Goal: Obtain resource: Download file/media

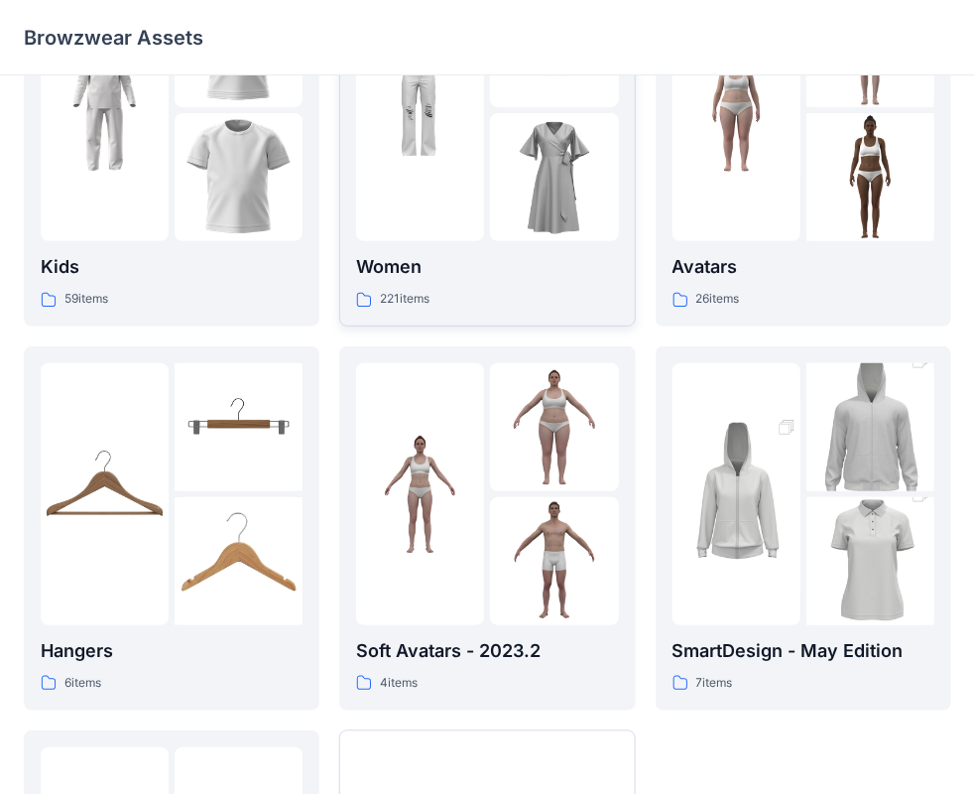
scroll to position [397, 0]
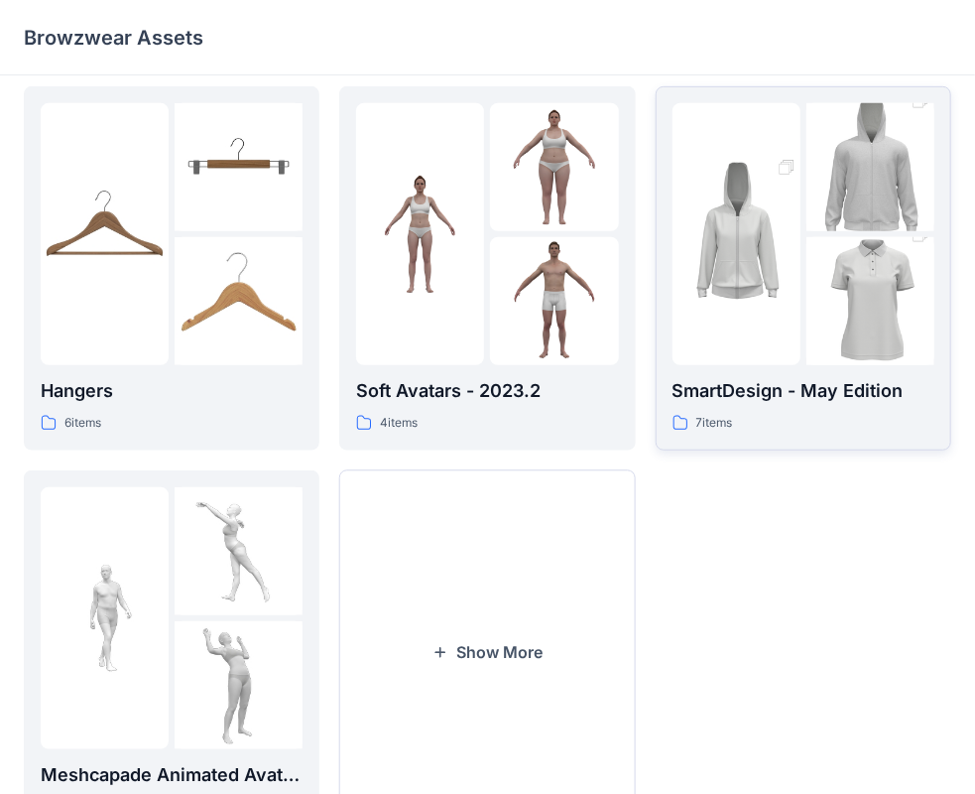
click at [770, 270] on img at bounding box center [737, 234] width 128 height 192
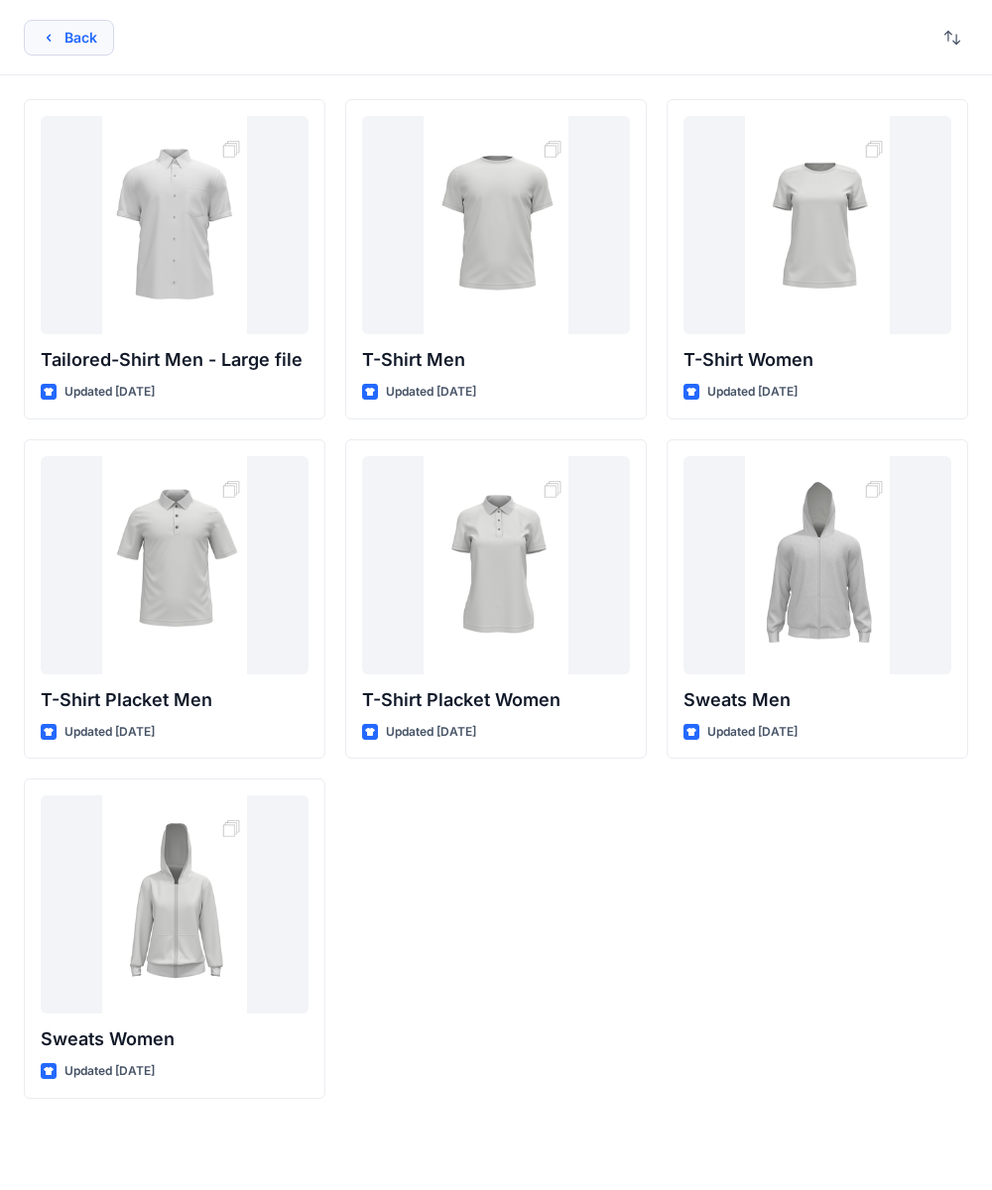
click at [81, 38] on button "Back" at bounding box center [69, 38] width 90 height 36
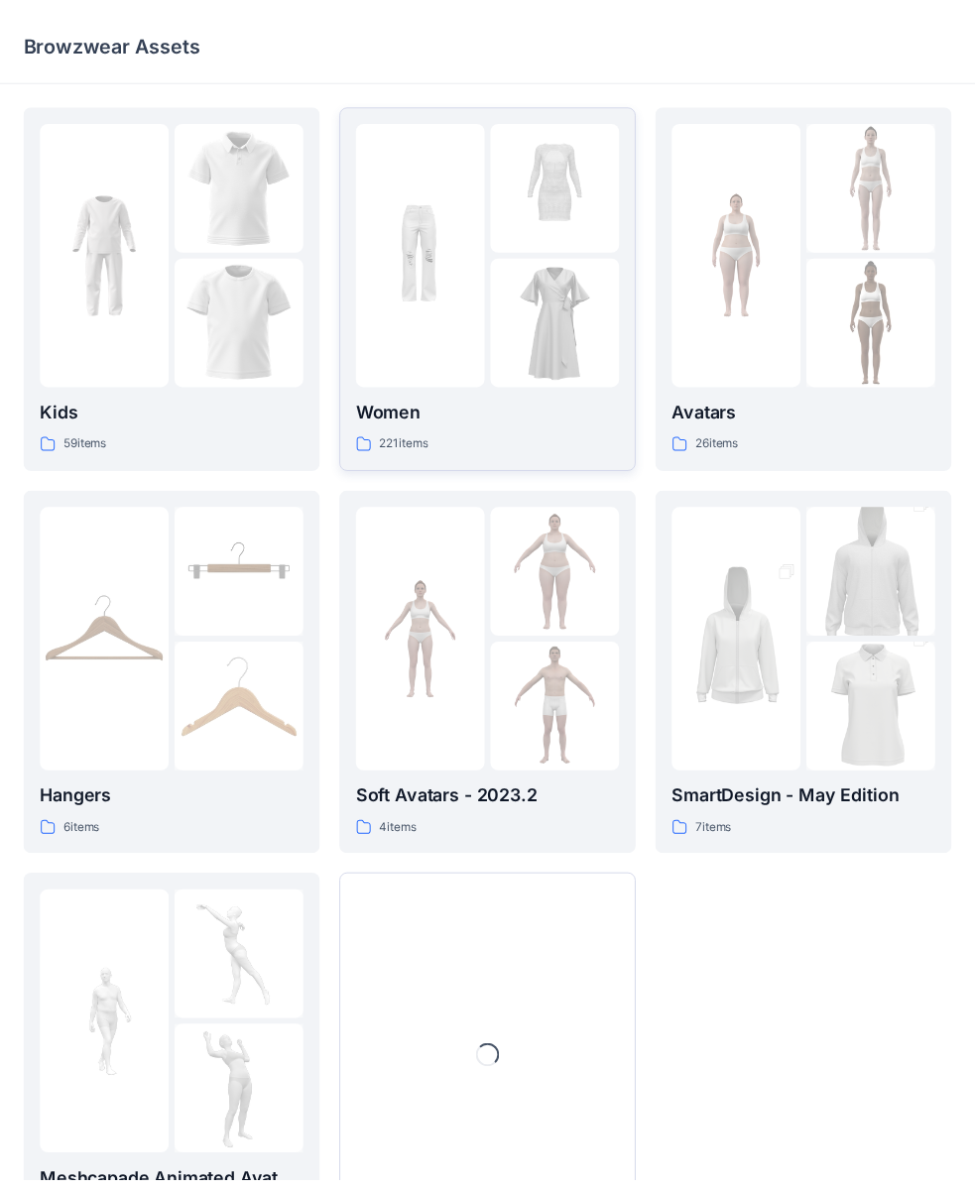
scroll to position [95, 0]
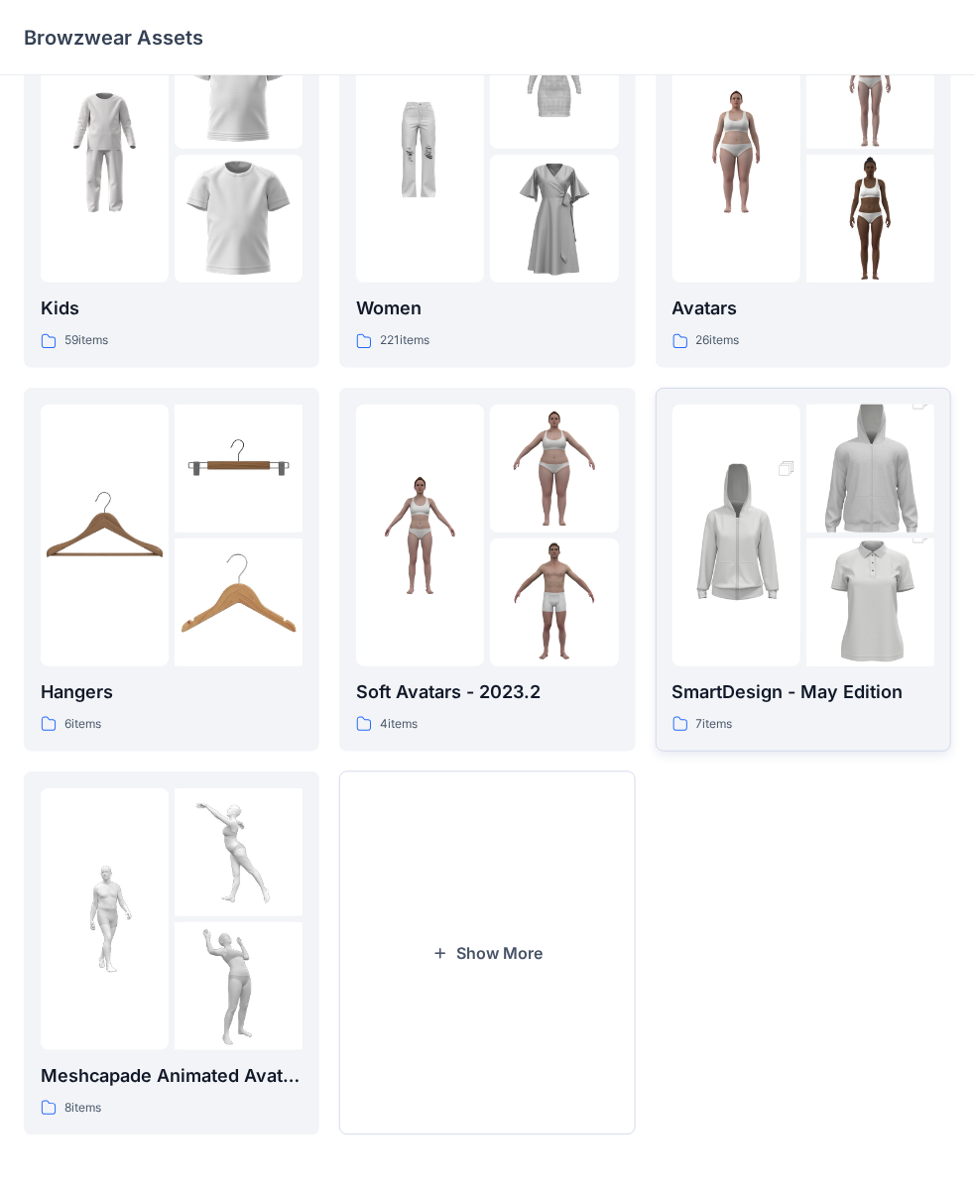
click at [734, 554] on img at bounding box center [737, 535] width 128 height 192
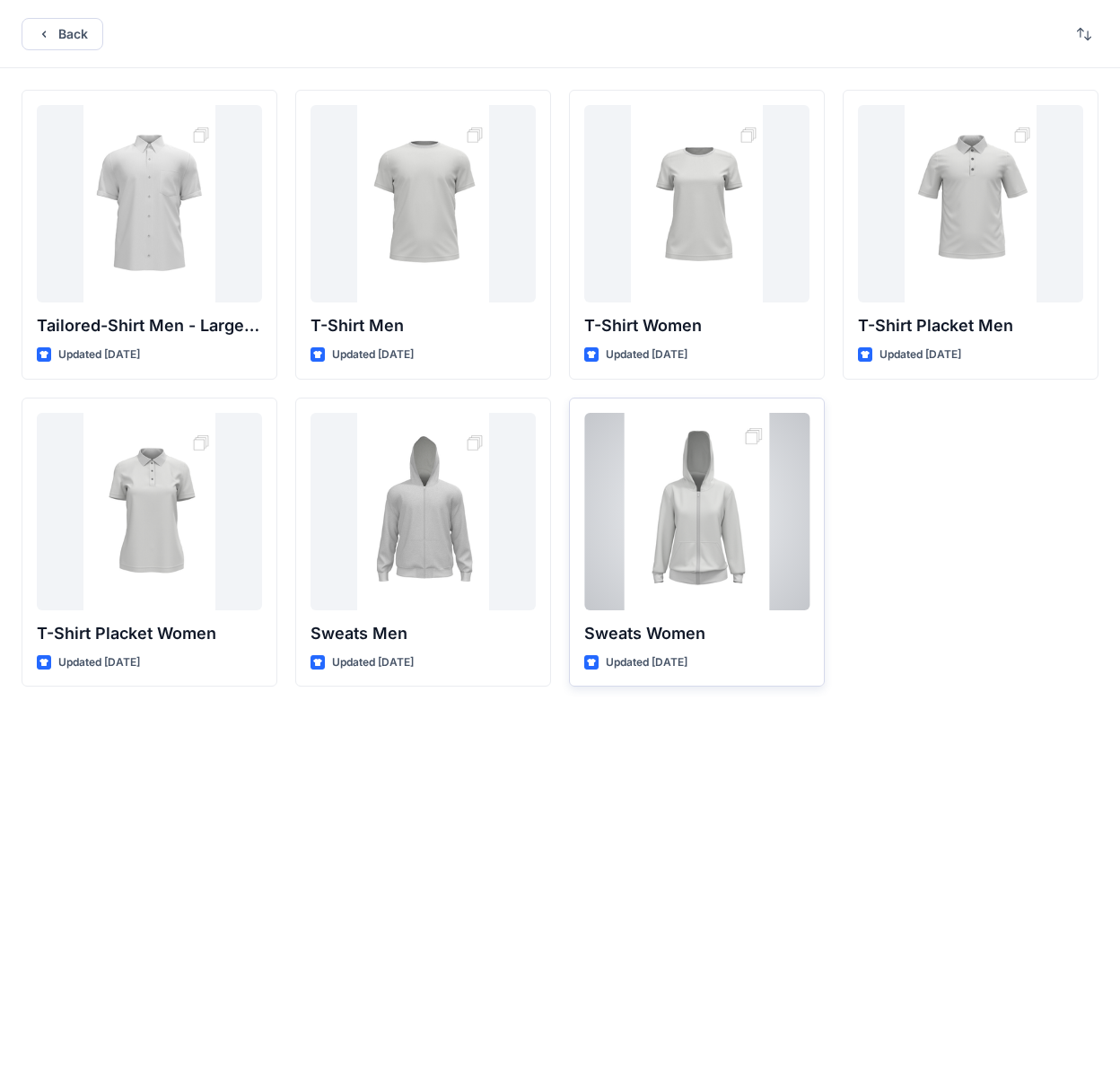
drag, startPoint x: 1116, startPoint y: 519, endPoint x: 784, endPoint y: 526, distance: 332.1
click at [784, 526] on div "Tailored-Shirt Men - Large file Updated [DATE] T-Shirt Placket Women Updated [D…" at bounding box center [560, 543] width 1120 height 951
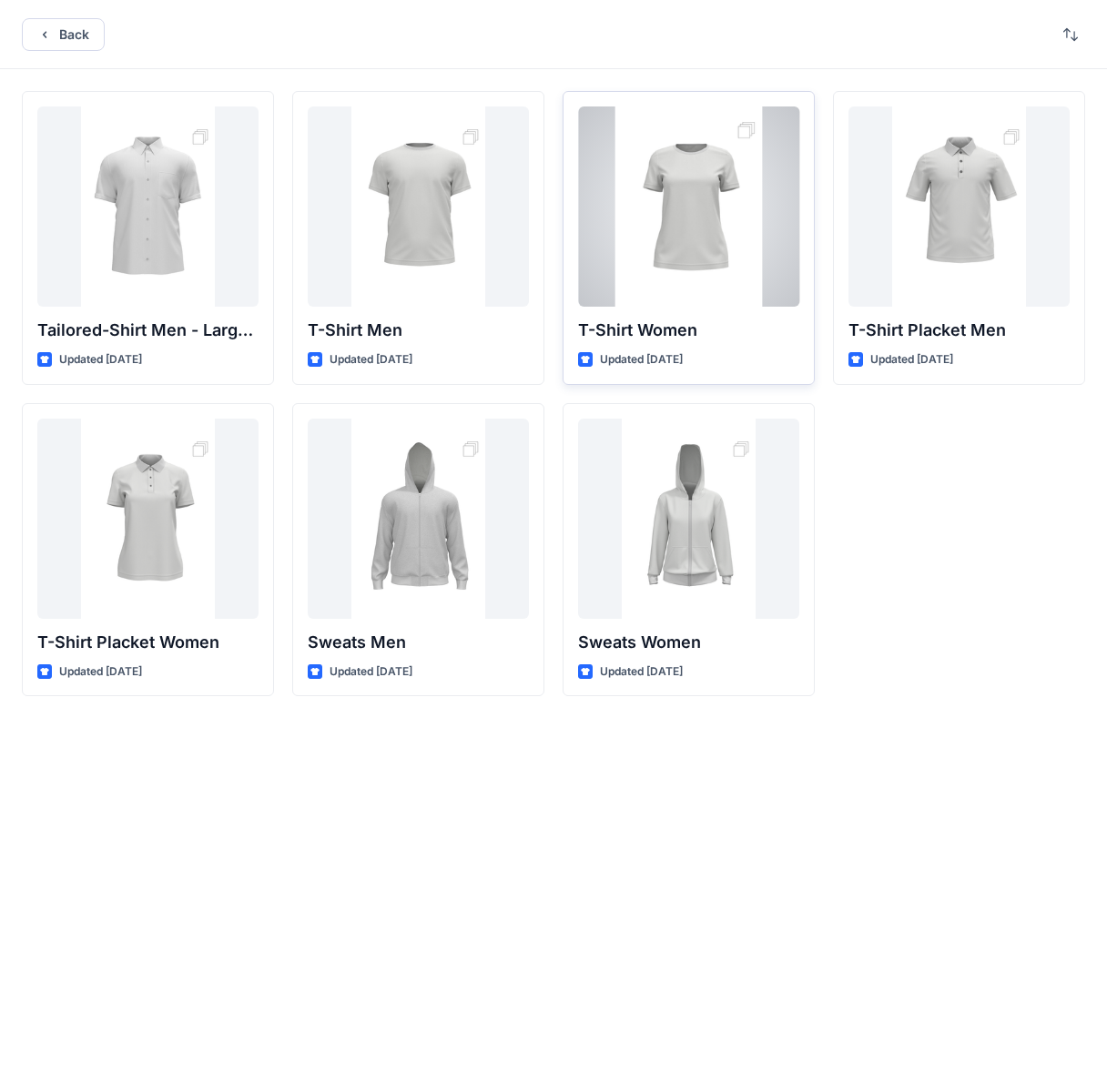
click at [694, 215] on div at bounding box center [688, 206] width 221 height 200
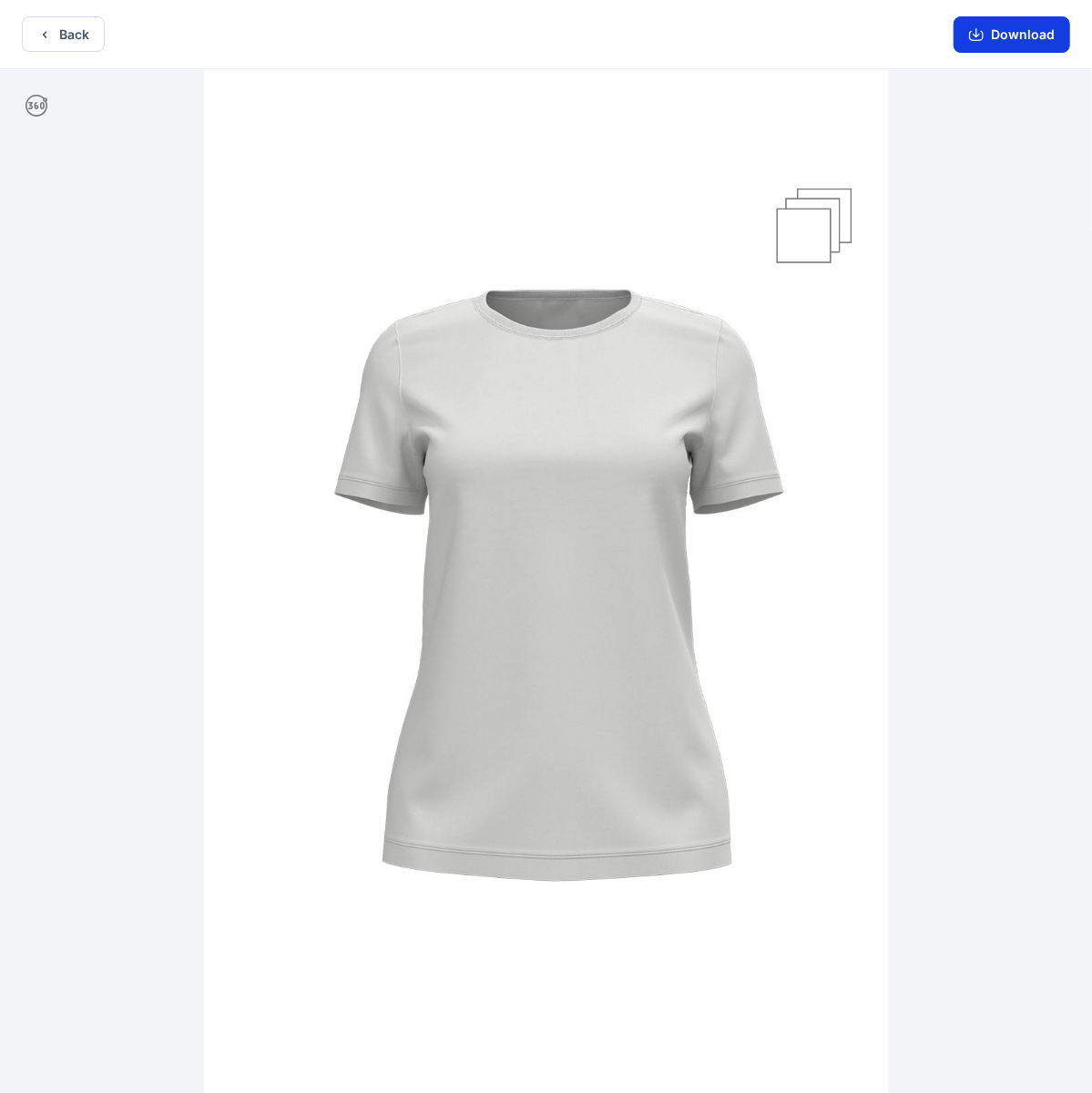
click at [910, 32] on button "Download" at bounding box center [1012, 35] width 117 height 37
click at [88, 39] on button "Back" at bounding box center [63, 34] width 83 height 36
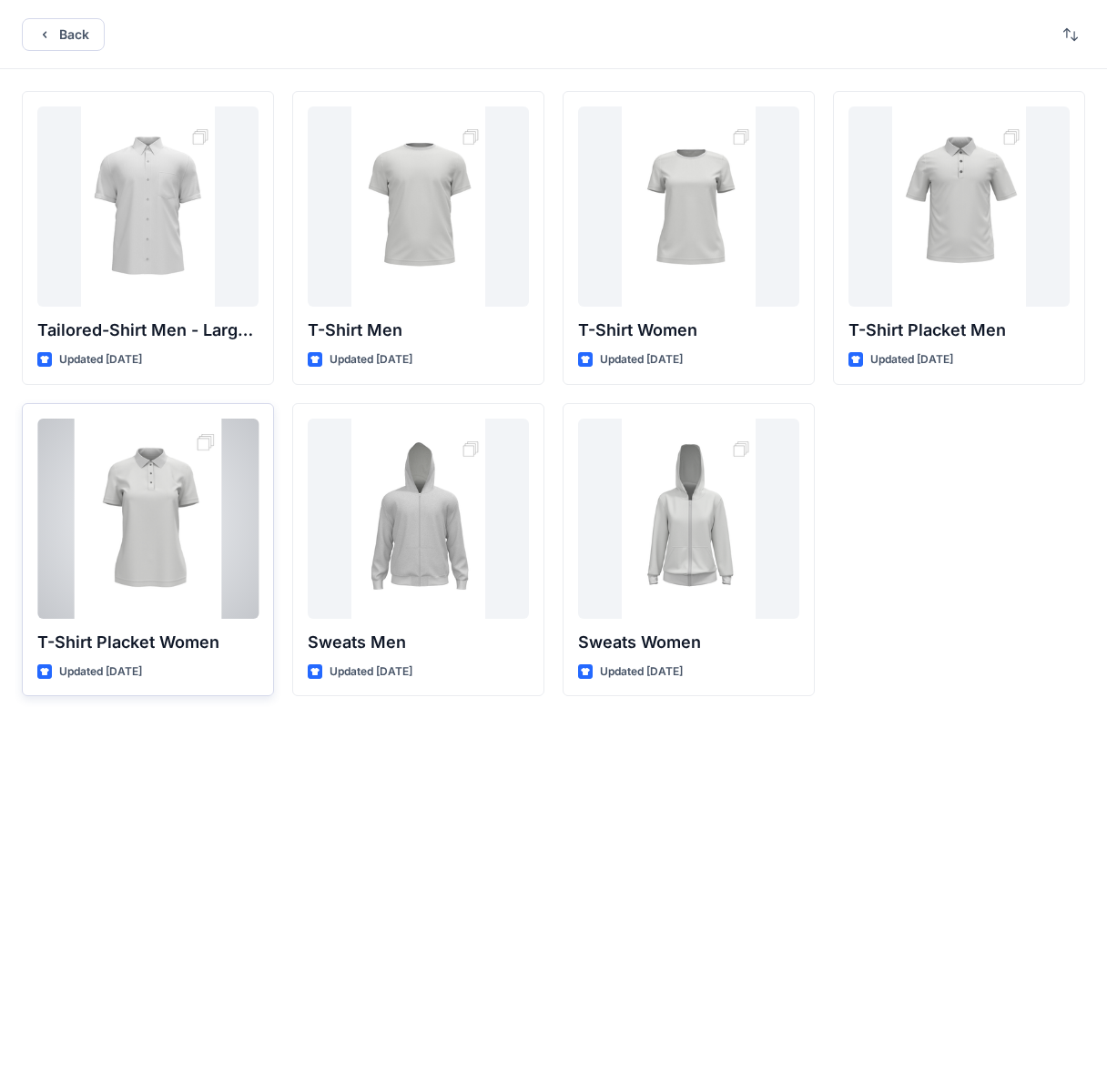
click at [140, 507] on div at bounding box center [148, 518] width 221 height 200
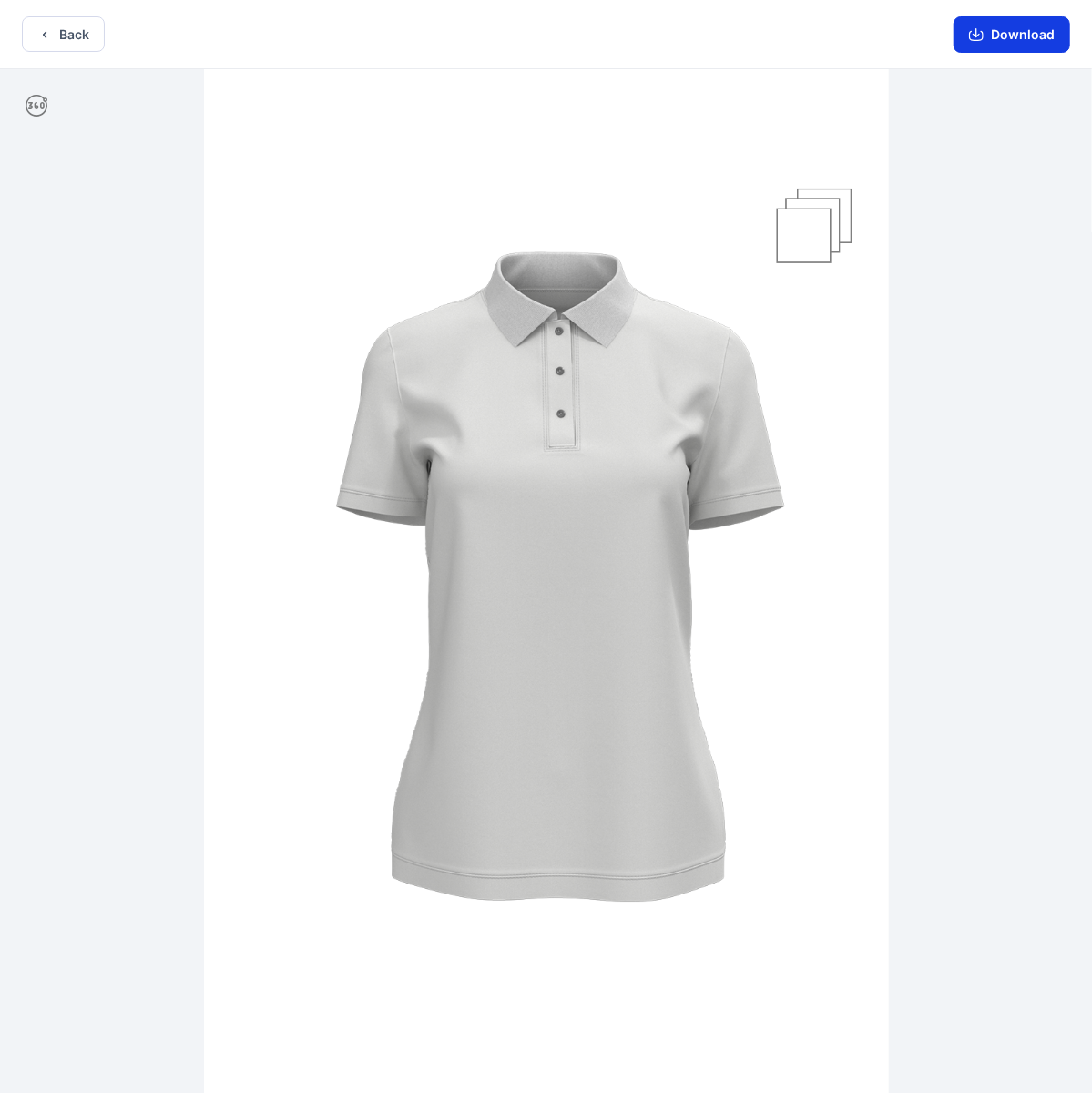
click at [910, 33] on button "Download" at bounding box center [1012, 35] width 117 height 37
click at [69, 36] on button "Back" at bounding box center [63, 34] width 83 height 36
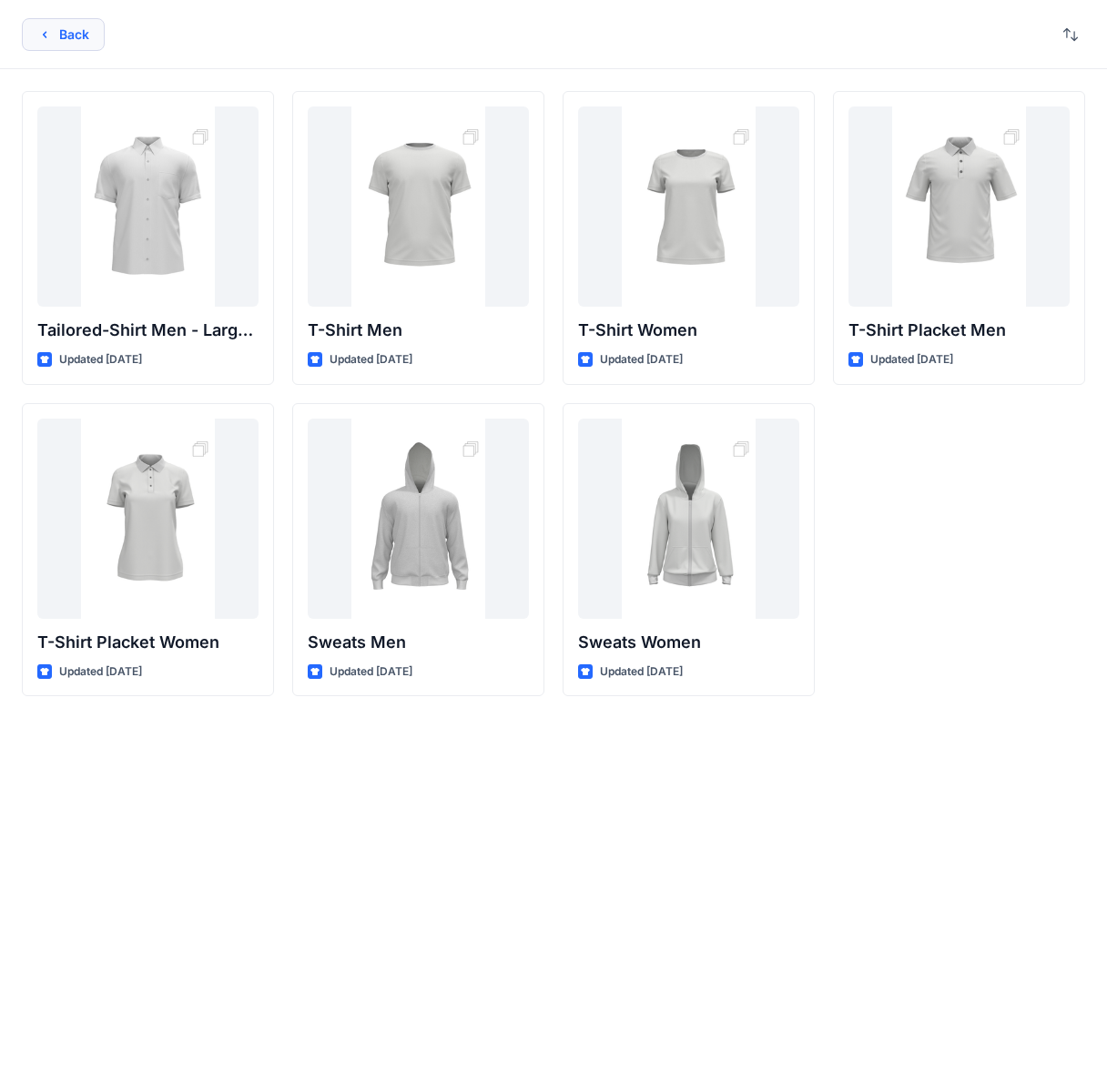
click at [56, 33] on button "Back" at bounding box center [63, 35] width 83 height 33
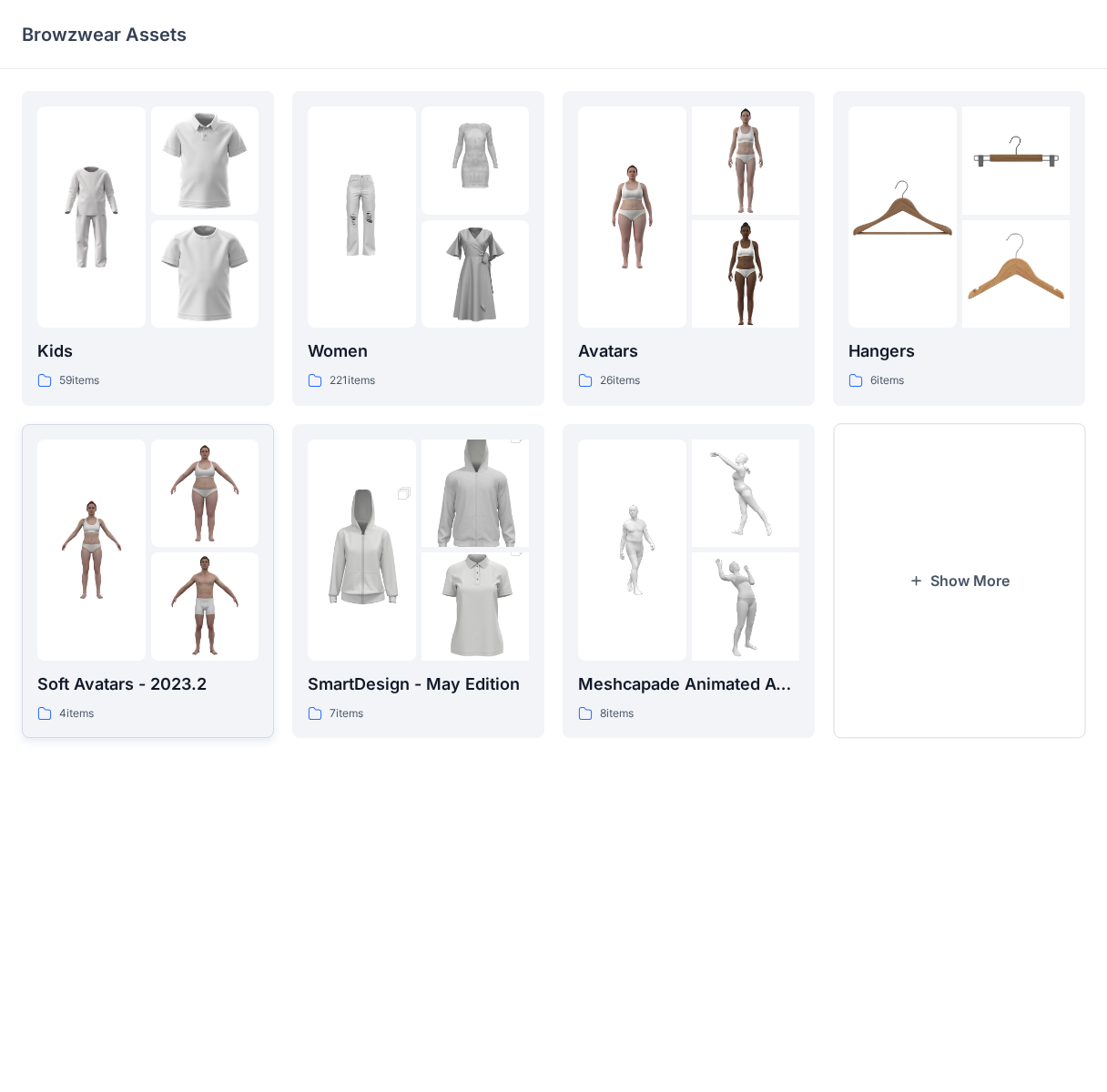
click at [157, 533] on img at bounding box center [206, 494] width 108 height 108
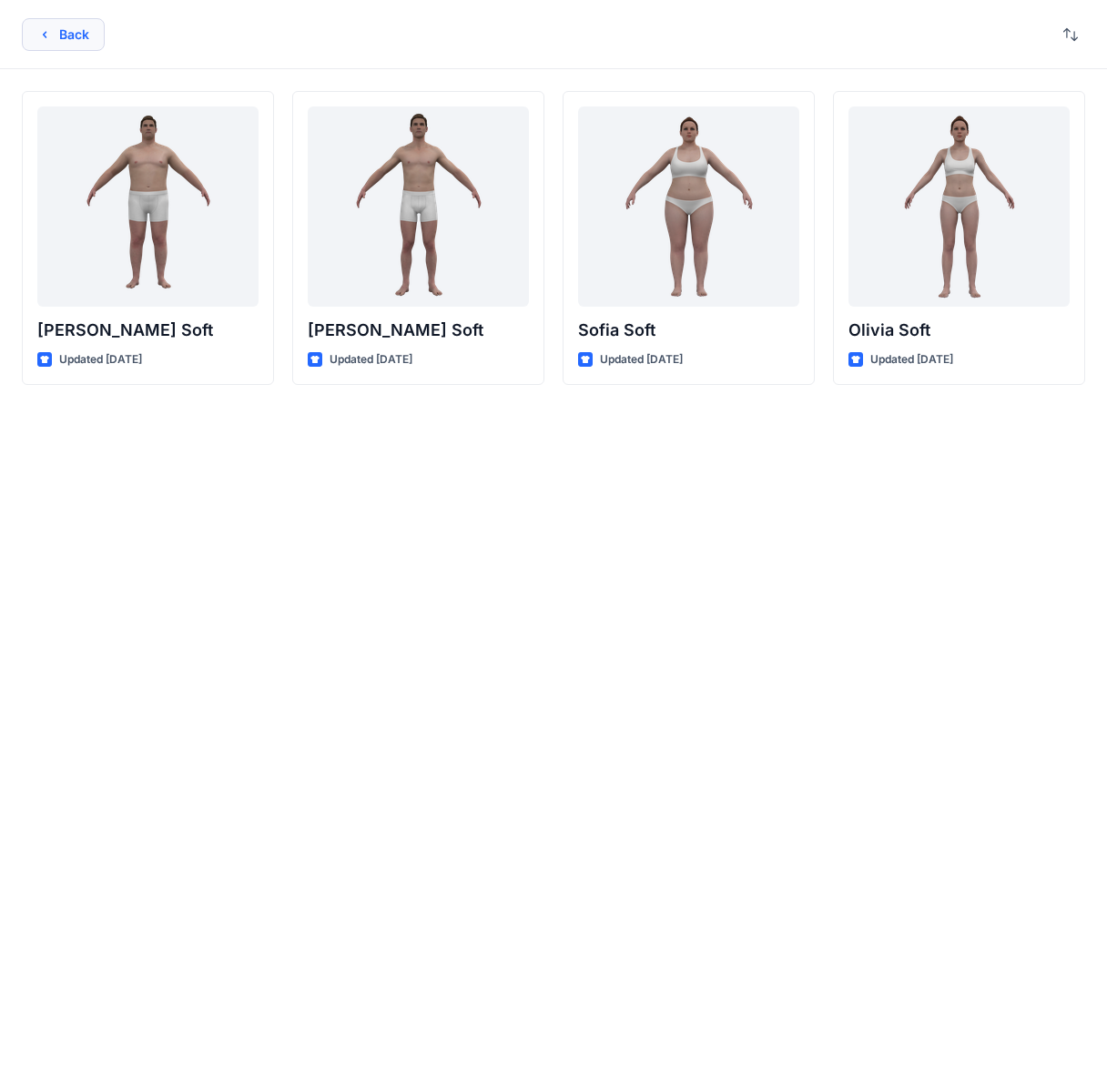
click at [62, 35] on button "Back" at bounding box center [63, 35] width 83 height 33
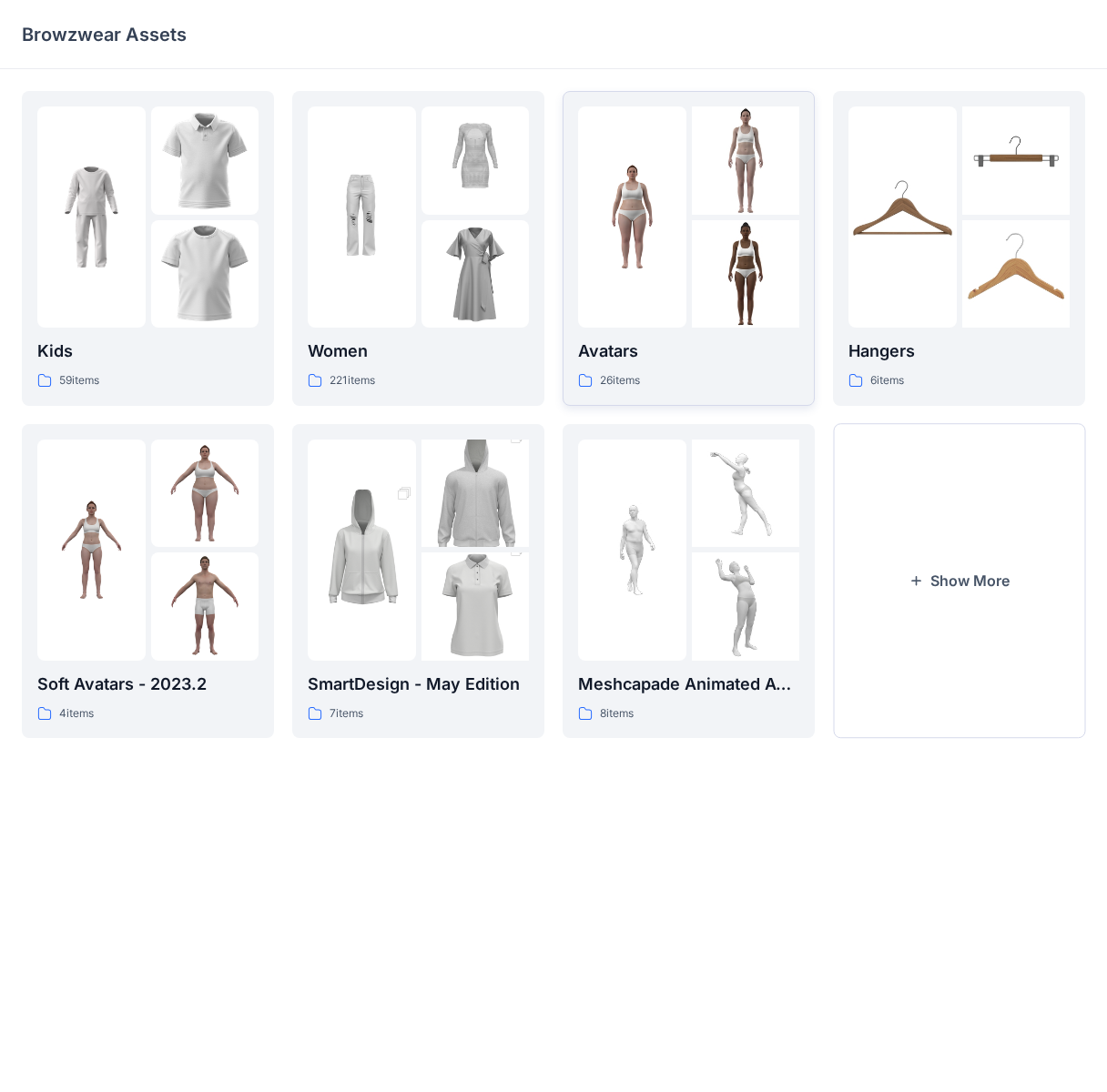
click at [687, 273] on div at bounding box center [688, 217] width 221 height 221
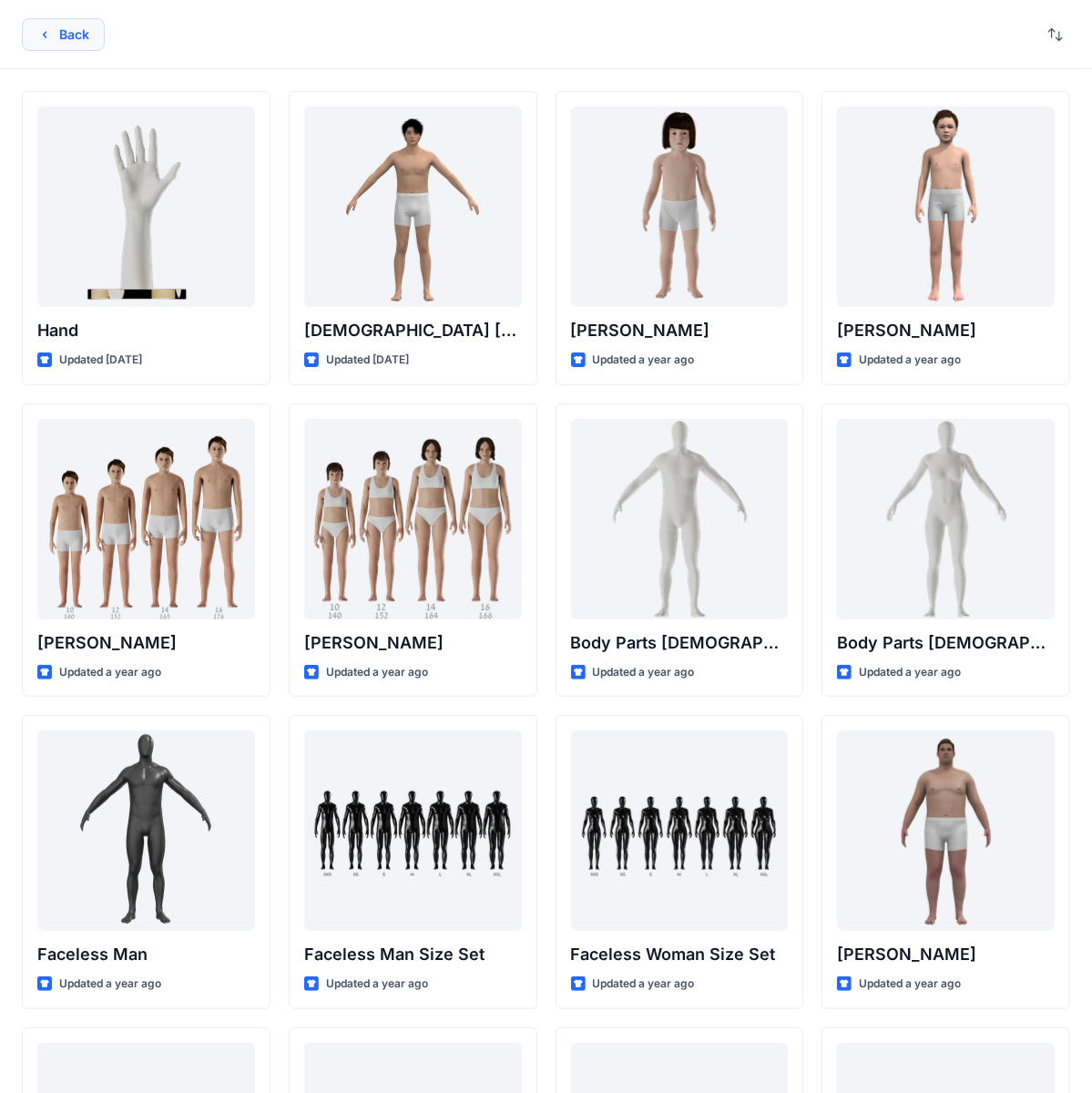
click at [85, 38] on button "Back" at bounding box center [63, 35] width 83 height 33
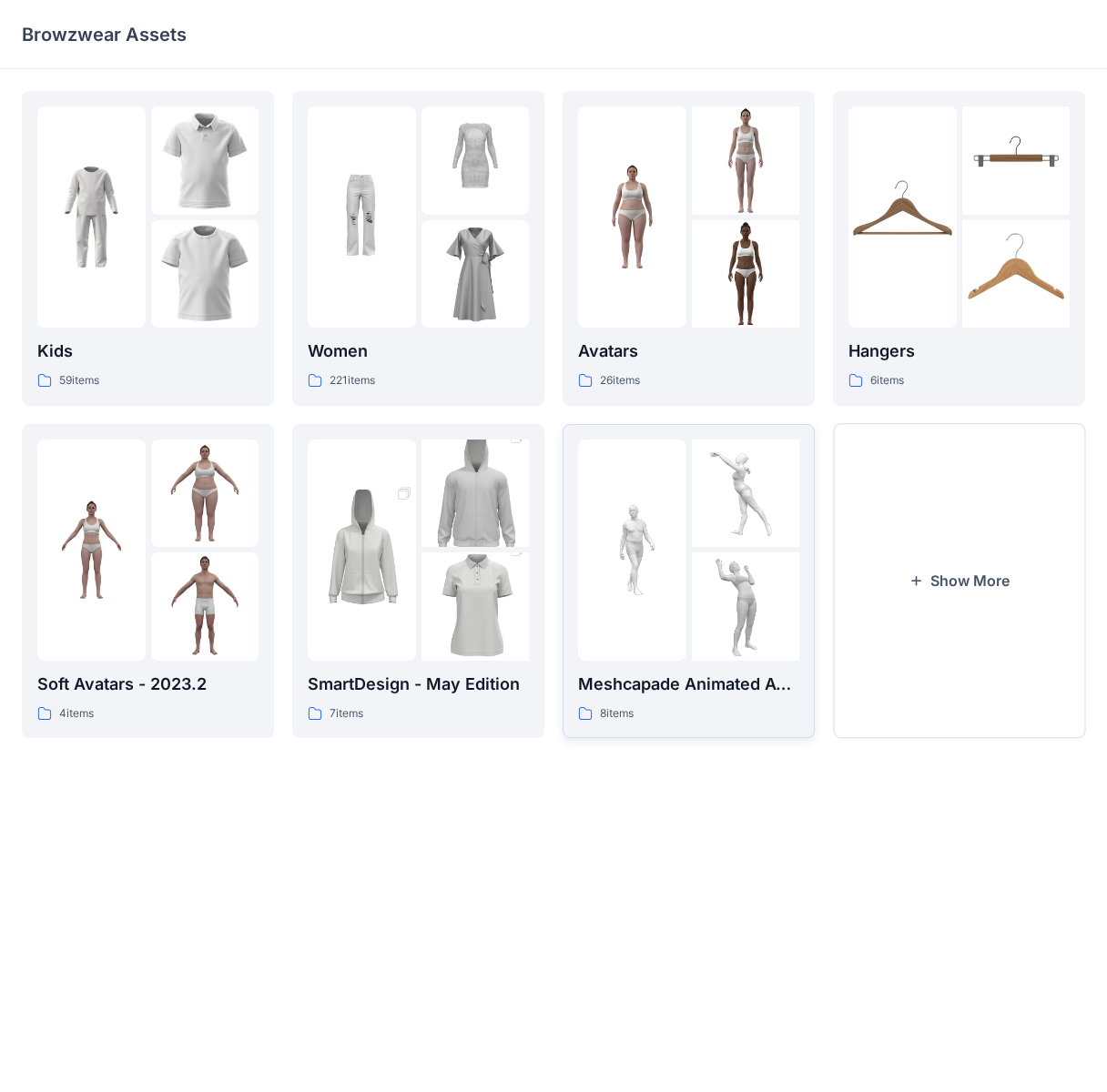
click at [673, 564] on img at bounding box center [632, 551] width 108 height 108
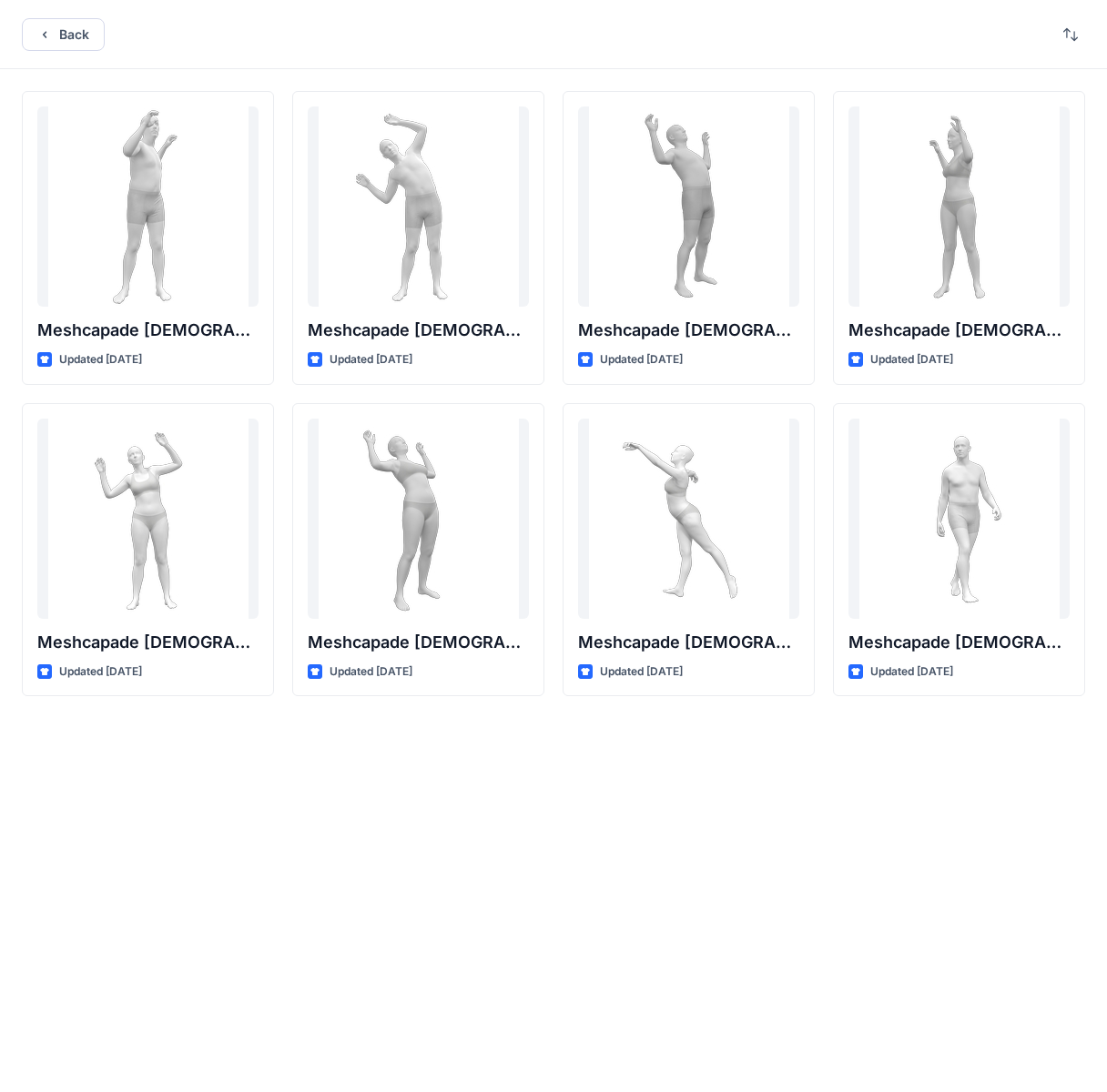
drag, startPoint x: 827, startPoint y: 367, endPoint x: 820, endPoint y: 357, distance: 12.2
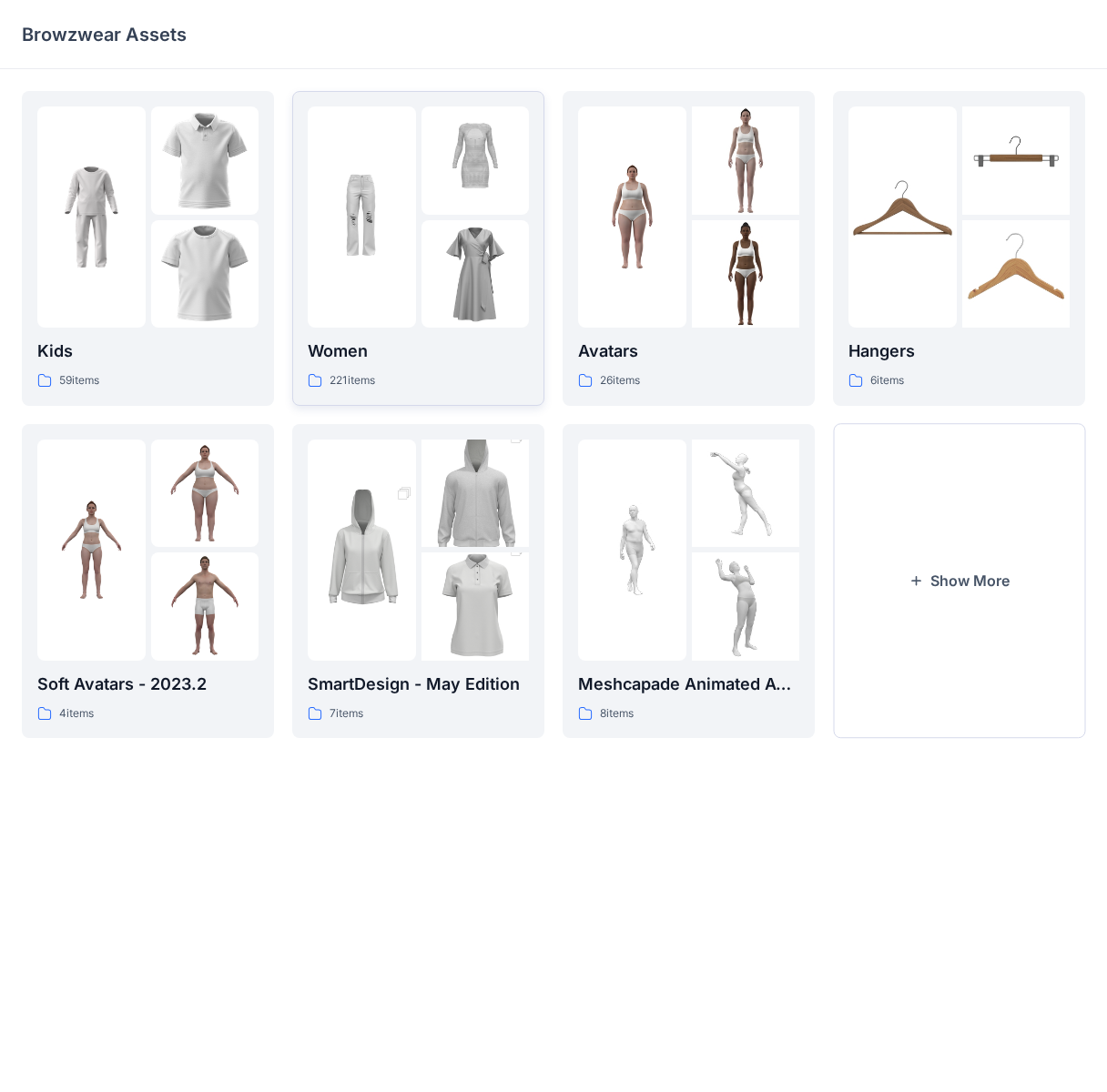
click at [487, 232] on img at bounding box center [475, 274] width 108 height 108
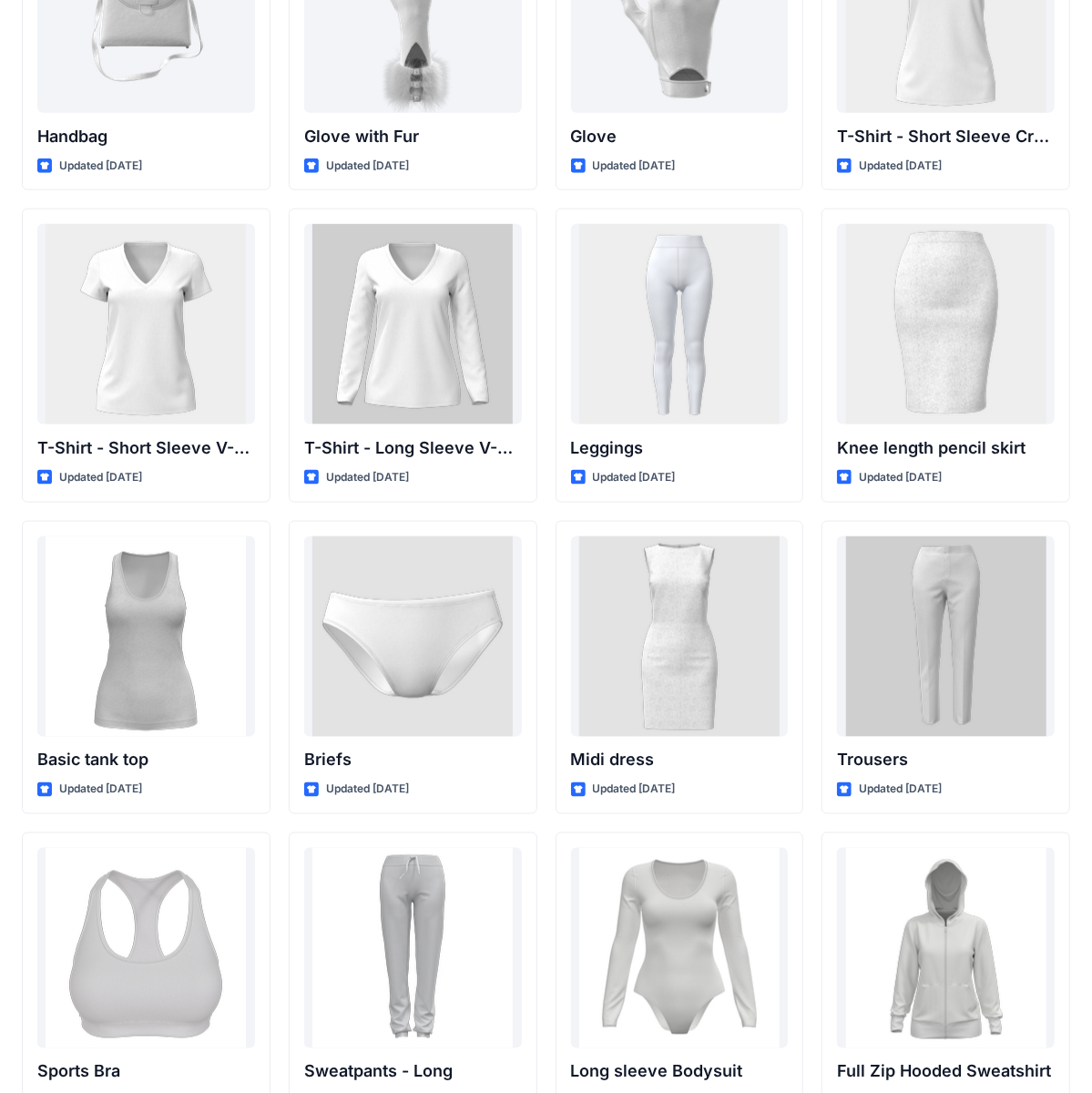
scroll to position [10828, 0]
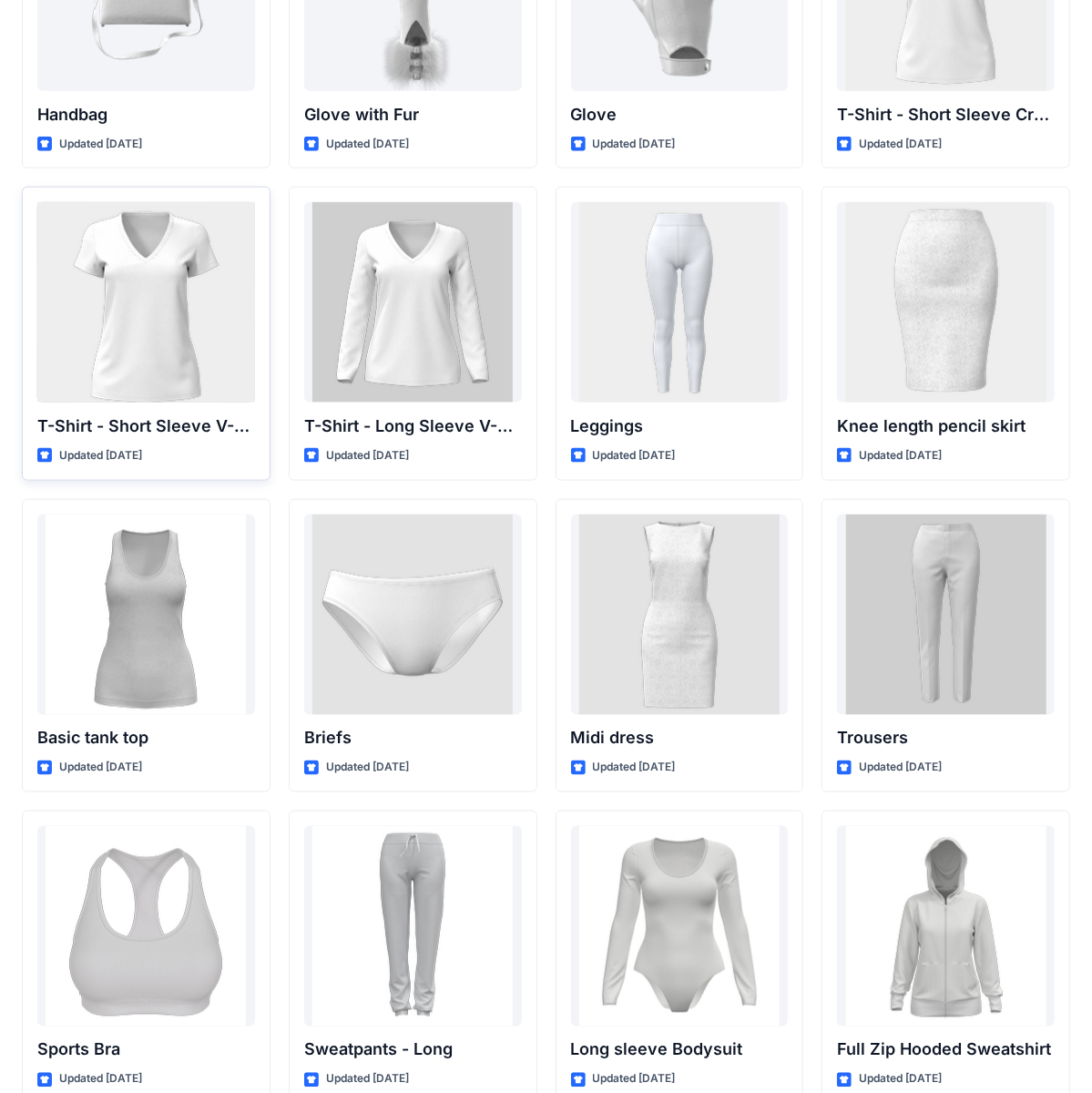
click at [178, 326] on div at bounding box center [146, 302] width 218 height 200
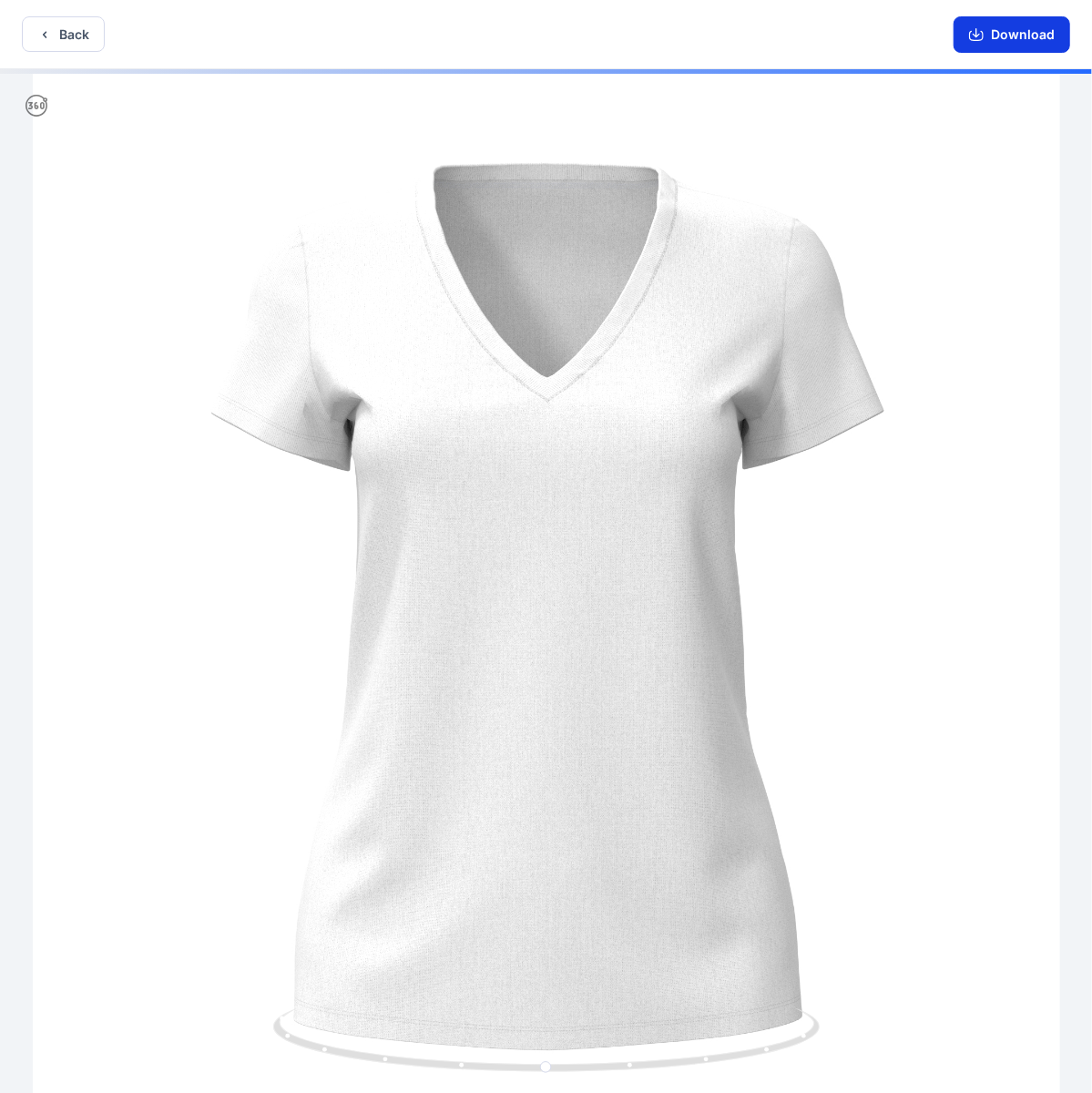
click at [910, 28] on button "Download" at bounding box center [1012, 35] width 117 height 37
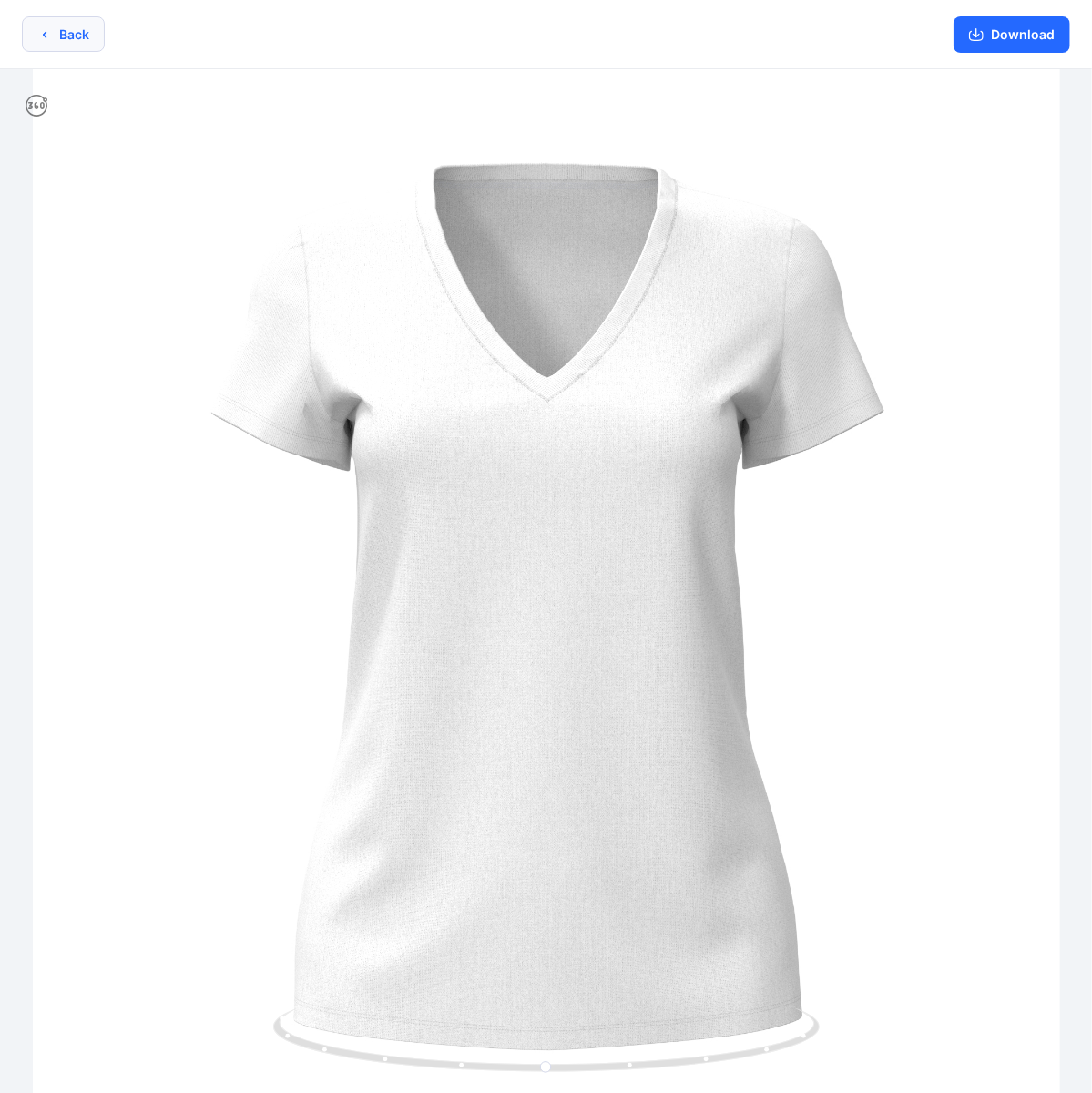
click at [90, 35] on button "Back" at bounding box center [63, 34] width 83 height 36
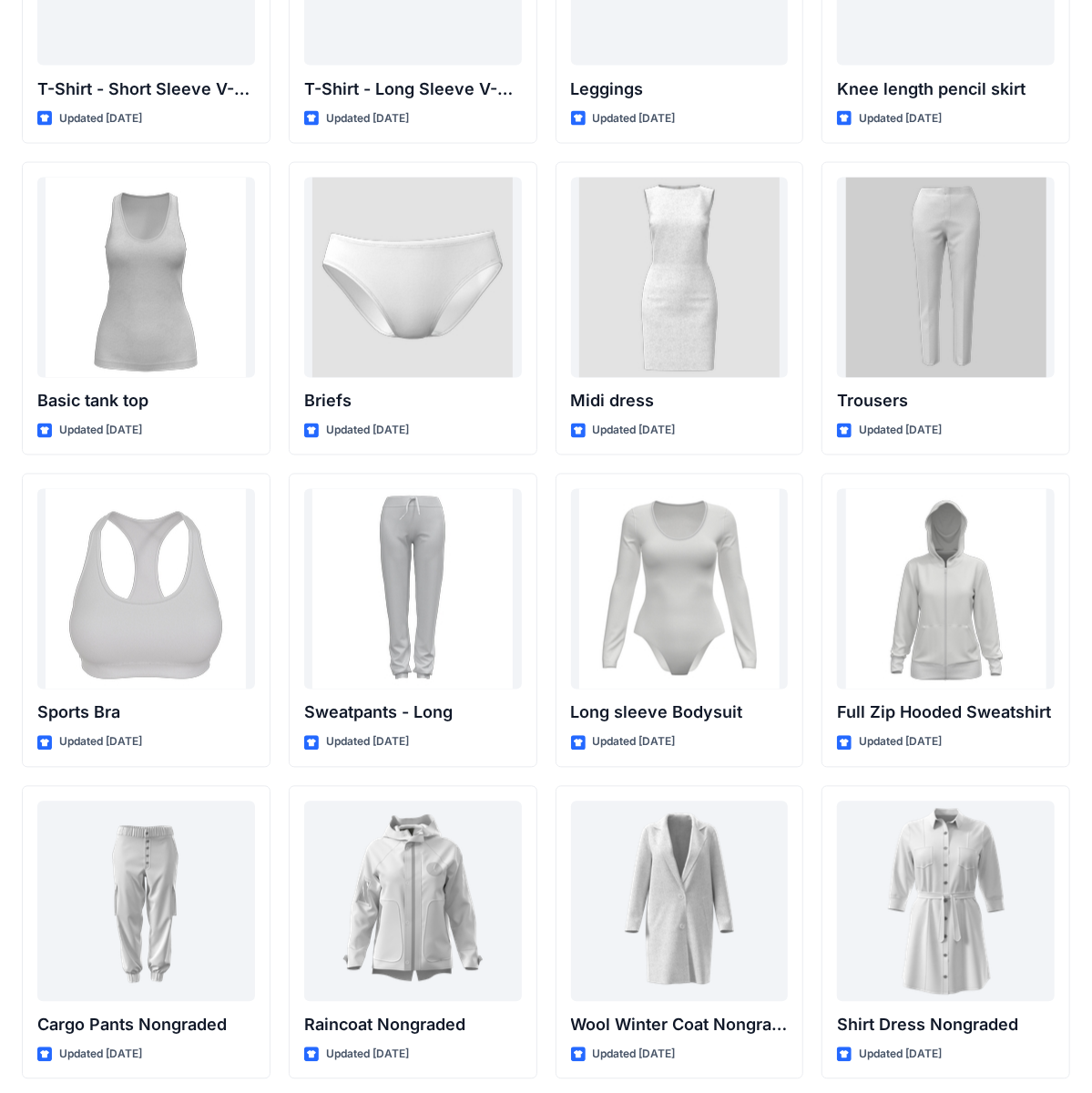
scroll to position [11215, 0]
